Goal: Find specific page/section

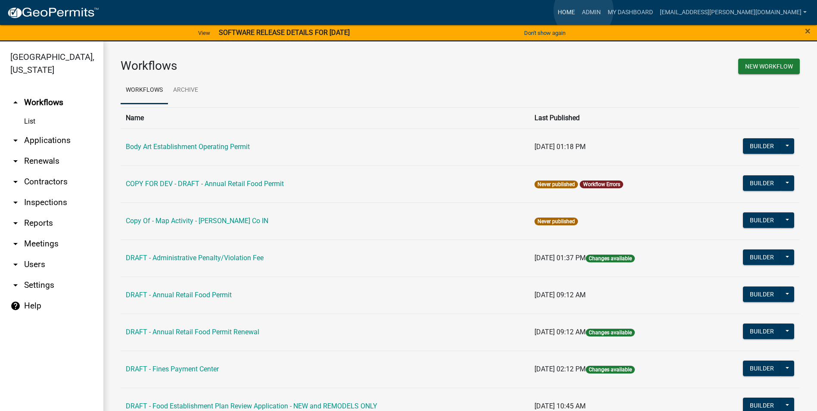
click at [578, 11] on link "Home" at bounding box center [566, 12] width 24 height 16
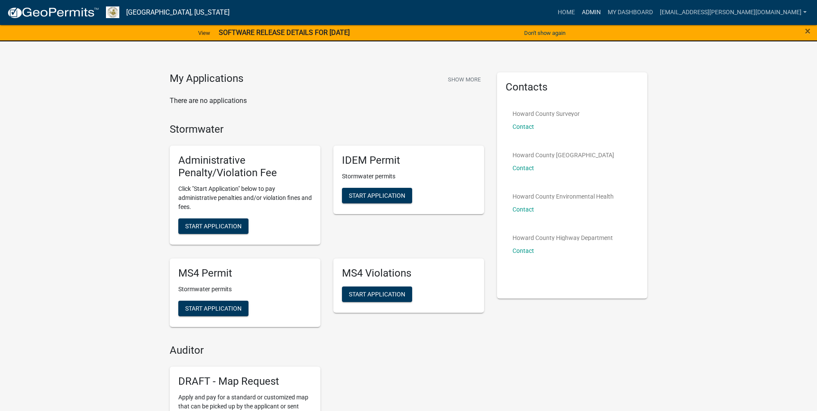
click at [604, 14] on link "Admin" at bounding box center [591, 12] width 26 height 16
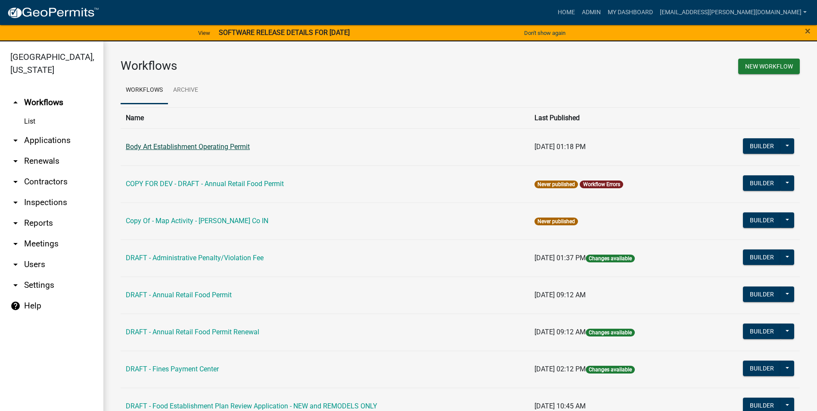
click at [209, 144] on link "Body Art Establishment Operating Permit" at bounding box center [188, 147] width 124 height 8
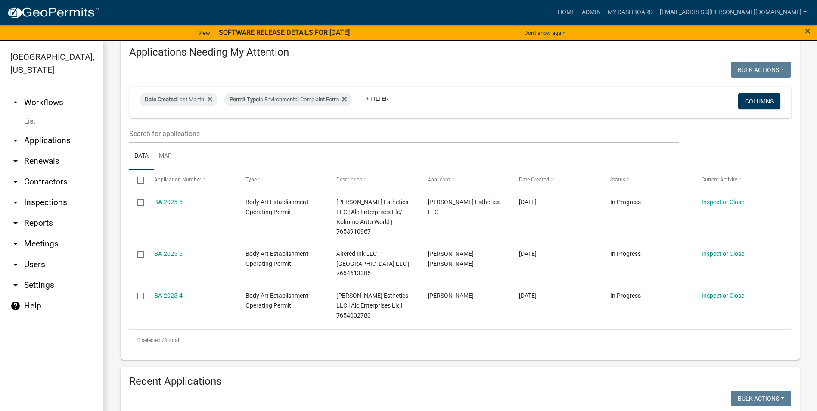
scroll to position [43, 0]
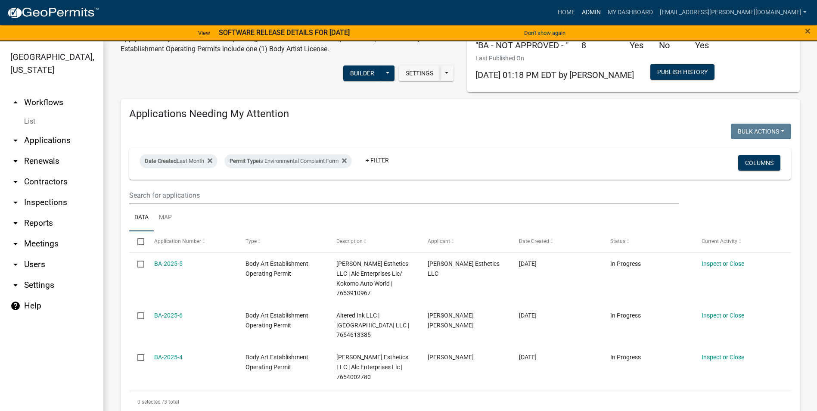
click at [604, 11] on link "Admin" at bounding box center [591, 12] width 26 height 16
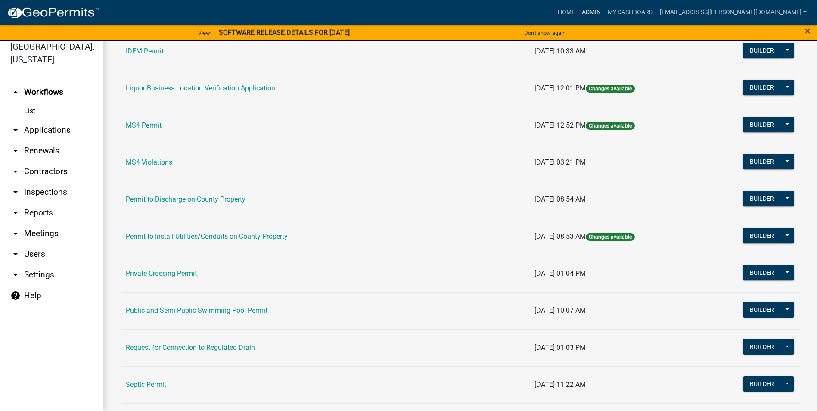
scroll to position [731, 0]
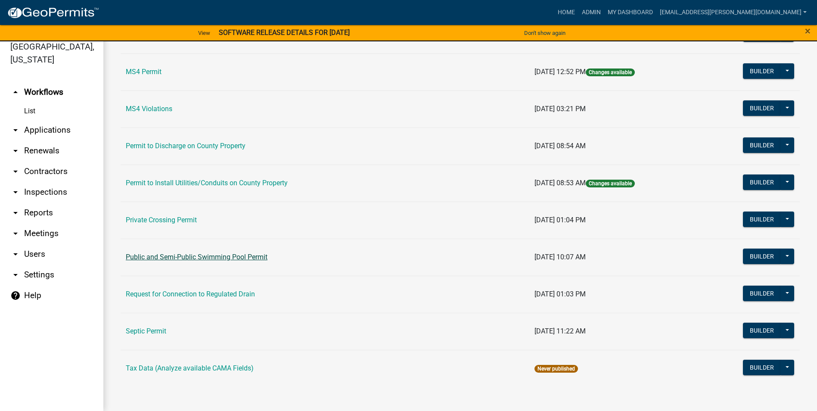
click at [186, 255] on link "Public and Semi-Public Swimming Pool Permit" at bounding box center [197, 257] width 142 height 8
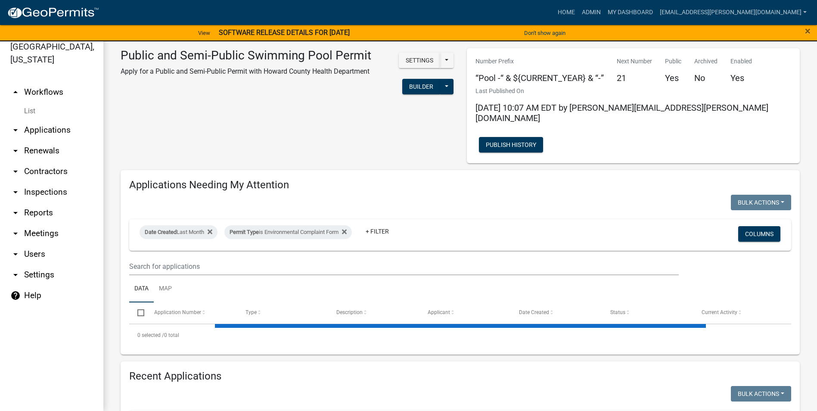
select select "3: 100"
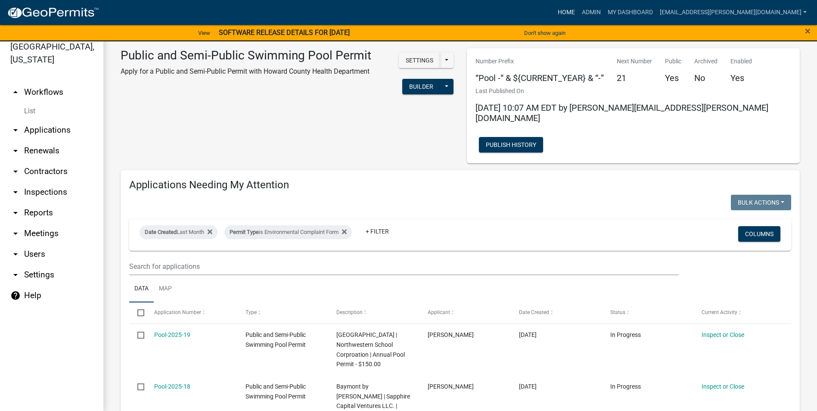
click at [578, 7] on link "Home" at bounding box center [566, 12] width 24 height 16
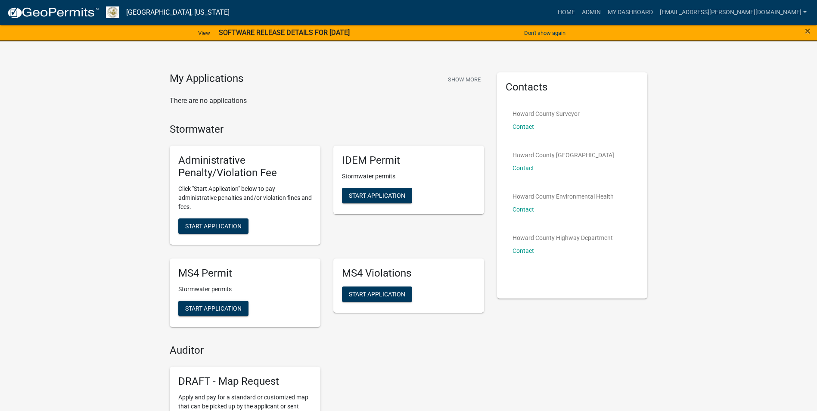
click at [584, 174] on div "Howard County Stormwater District Contact" at bounding box center [564, 164] width 102 height 28
